Goal: Task Accomplishment & Management: Manage account settings

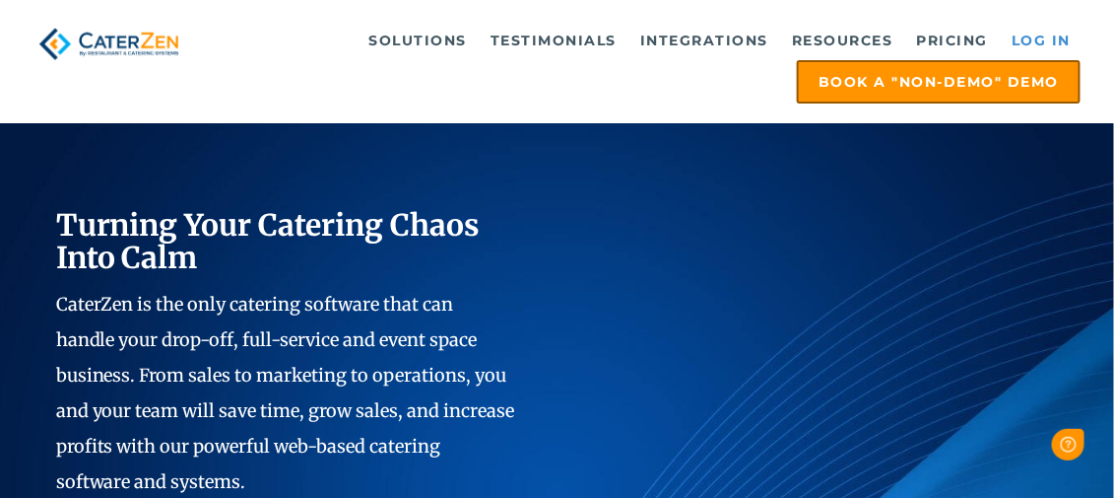
click at [1042, 43] on link "Log in" at bounding box center [1041, 40] width 79 height 39
click at [1025, 41] on link "Log in" at bounding box center [1041, 40] width 79 height 39
click at [1033, 38] on link "Log in" at bounding box center [1041, 40] width 79 height 39
